Goal: Information Seeking & Learning: Find specific fact

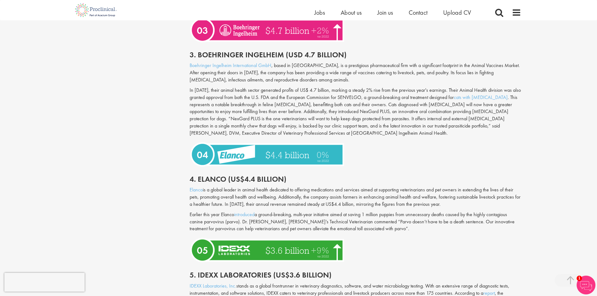
scroll to position [814, 0]
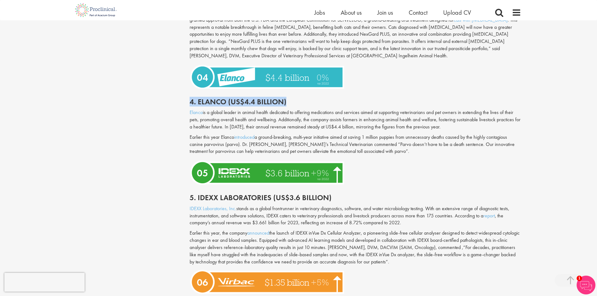
drag, startPoint x: 168, startPoint y: 91, endPoint x: 313, endPoint y: 99, distance: 145.5
click at [313, 99] on div "Content types Quizzes Blogs Guidebooks & Reports Videos Infographics Case studi…" at bounding box center [298, 106] width 454 height 1707
click at [305, 109] on p "Elanco is a global leader in animal health dedicated to offering medications an…" at bounding box center [354, 120] width 331 height 22
click at [238, 115] on p "Elanco is a global leader in animal health dedicated to offering medications an…" at bounding box center [354, 120] width 331 height 22
drag, startPoint x: 198, startPoint y: 95, endPoint x: 225, endPoint y: 94, distance: 27.0
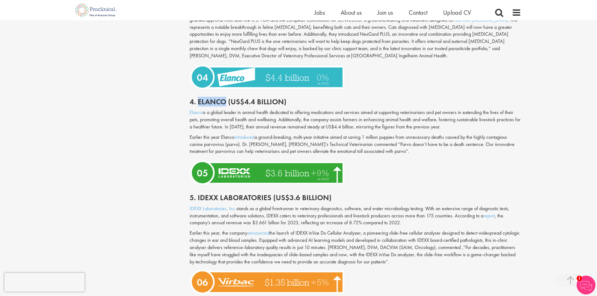
click at [225, 98] on h2 "4. Elanco (US$4.4 billion)" at bounding box center [354, 102] width 331 height 8
copy h2 "Elanco"
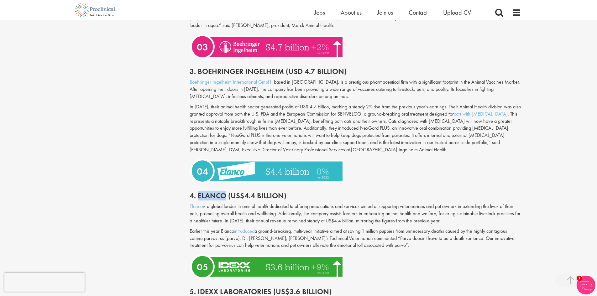
scroll to position [846, 0]
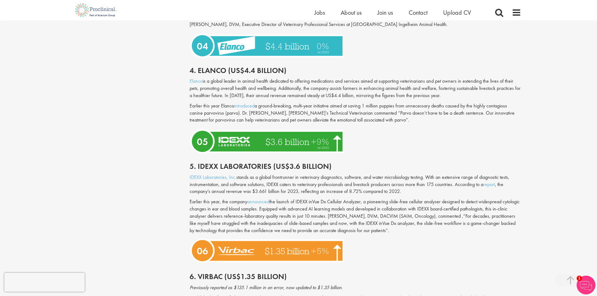
click at [235, 162] on h2 "5. Idexx Laboratories (US$3.6 billion)" at bounding box center [354, 166] width 331 height 8
drag, startPoint x: 197, startPoint y: 159, endPoint x: 272, endPoint y: 158, distance: 75.5
click at [272, 162] on h2 "5. Idexx Laboratories (US$3.6 billion)" at bounding box center [354, 166] width 331 height 8
copy h2 "Idexx Laboratories"
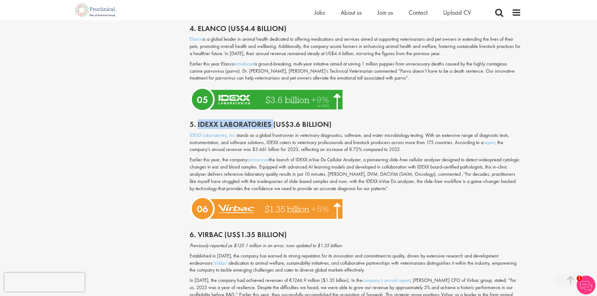
scroll to position [1002, 0]
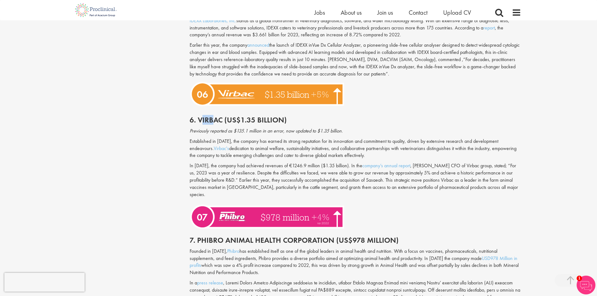
drag, startPoint x: 201, startPoint y: 111, endPoint x: 213, endPoint y: 112, distance: 11.9
click at [213, 116] on h2 "6. Virbac (US$1.35 billion)" at bounding box center [354, 120] width 331 height 8
click at [220, 116] on h2 "6. Virbac (US$1.35 billion)" at bounding box center [354, 120] width 331 height 8
click at [218, 116] on h2 "6. Virbac (US$1.35 billion)" at bounding box center [354, 120] width 331 height 8
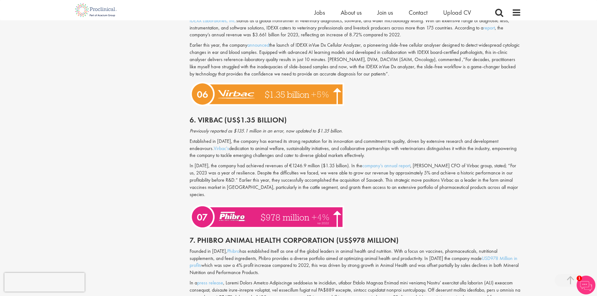
click at [213, 116] on h2 "6. Virbac (US$1.35 billion)" at bounding box center [354, 120] width 331 height 8
copy h2 "Virbac"
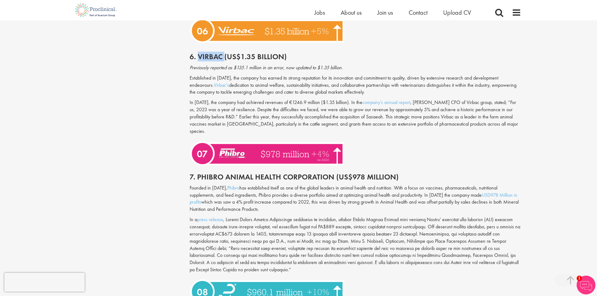
scroll to position [1127, 0]
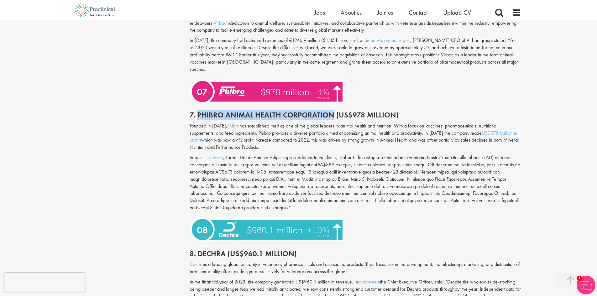
drag, startPoint x: 197, startPoint y: 100, endPoint x: 332, endPoint y: 95, distance: 135.4
click at [332, 105] on div "7. Phibro Animal Health Corporation (US$978 Million)" at bounding box center [355, 114] width 341 height 18
copy h2 "Phibro Animal Health Corporation"
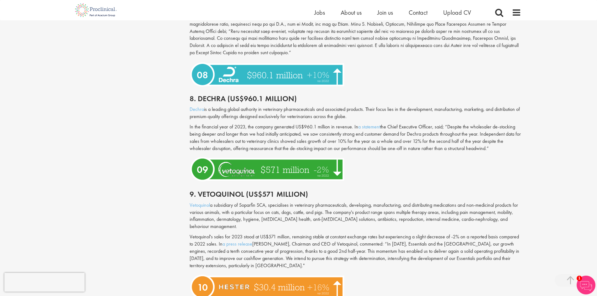
scroll to position [1284, 0]
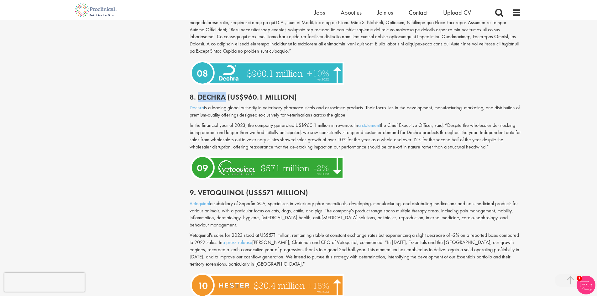
drag, startPoint x: 199, startPoint y: 83, endPoint x: 225, endPoint y: 81, distance: 26.3
click at [225, 93] on h2 "8. Dechra (US$960.1 million)" at bounding box center [354, 97] width 331 height 8
copy h2 "Dechra"
